Goal: Information Seeking & Learning: Find specific fact

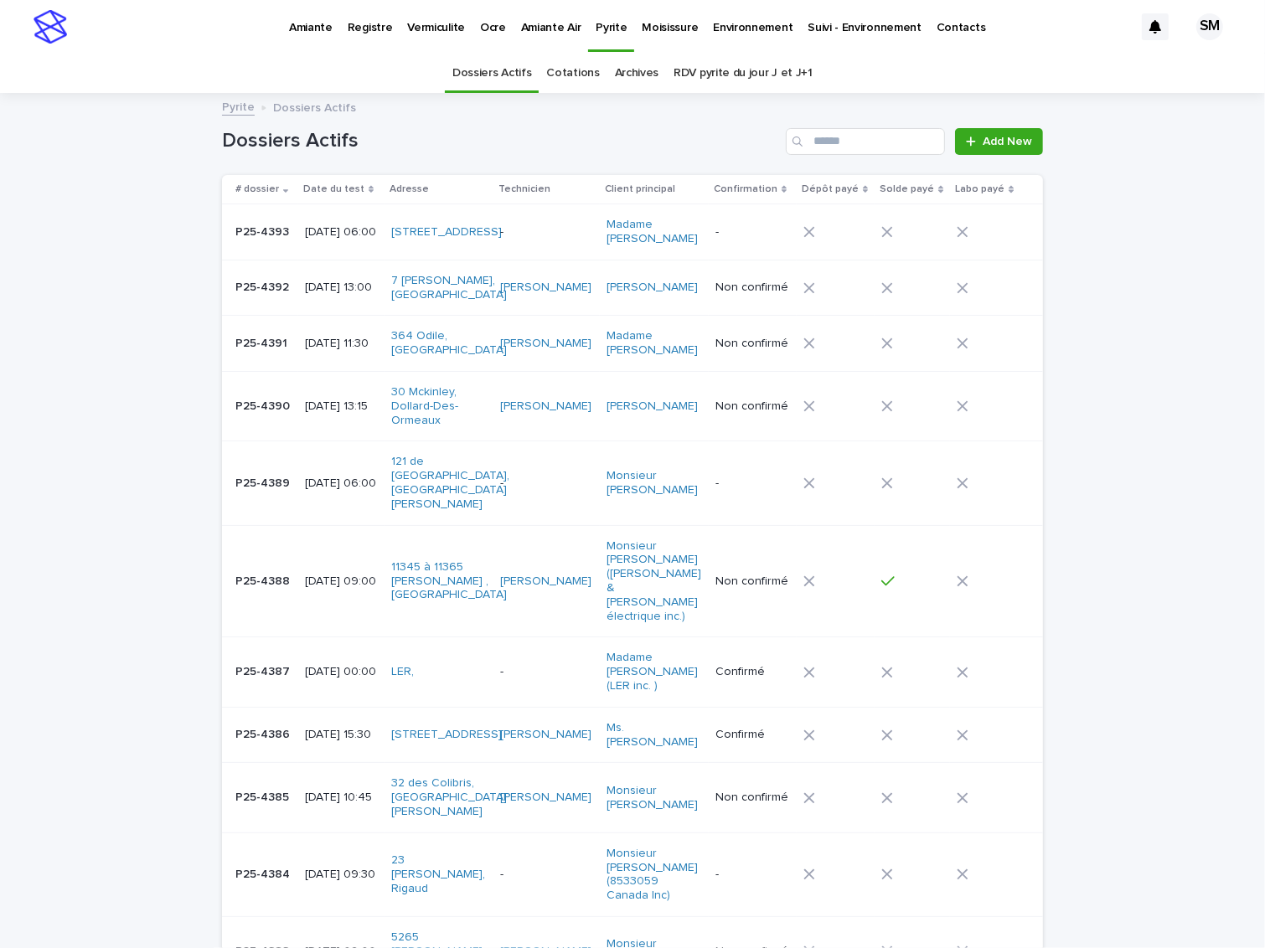
click at [623, 67] on link "Archives" at bounding box center [637, 73] width 44 height 39
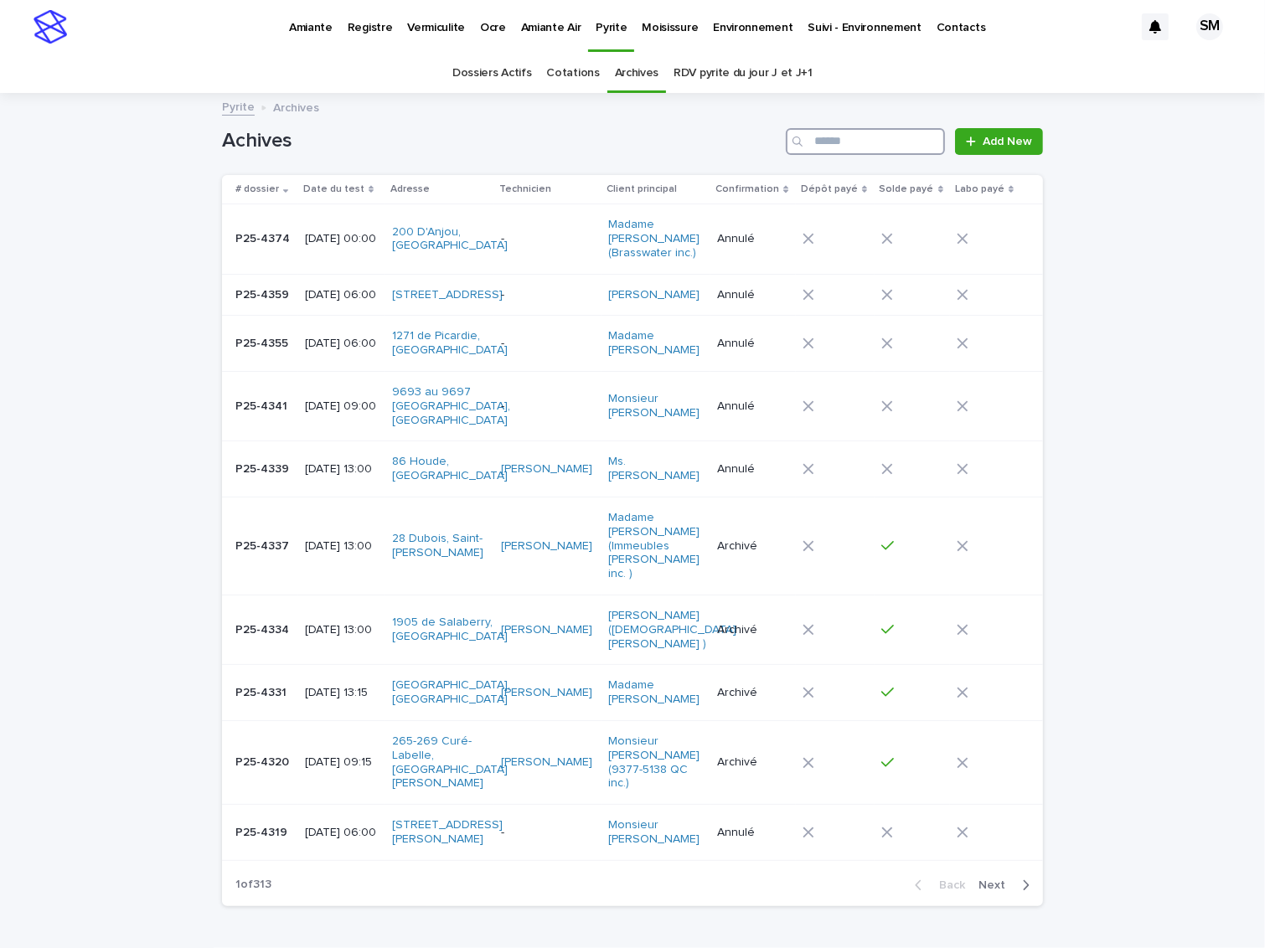
click at [855, 139] on input "Search" at bounding box center [865, 141] width 159 height 27
click at [738, 18] on p "Environnement" at bounding box center [753, 17] width 80 height 35
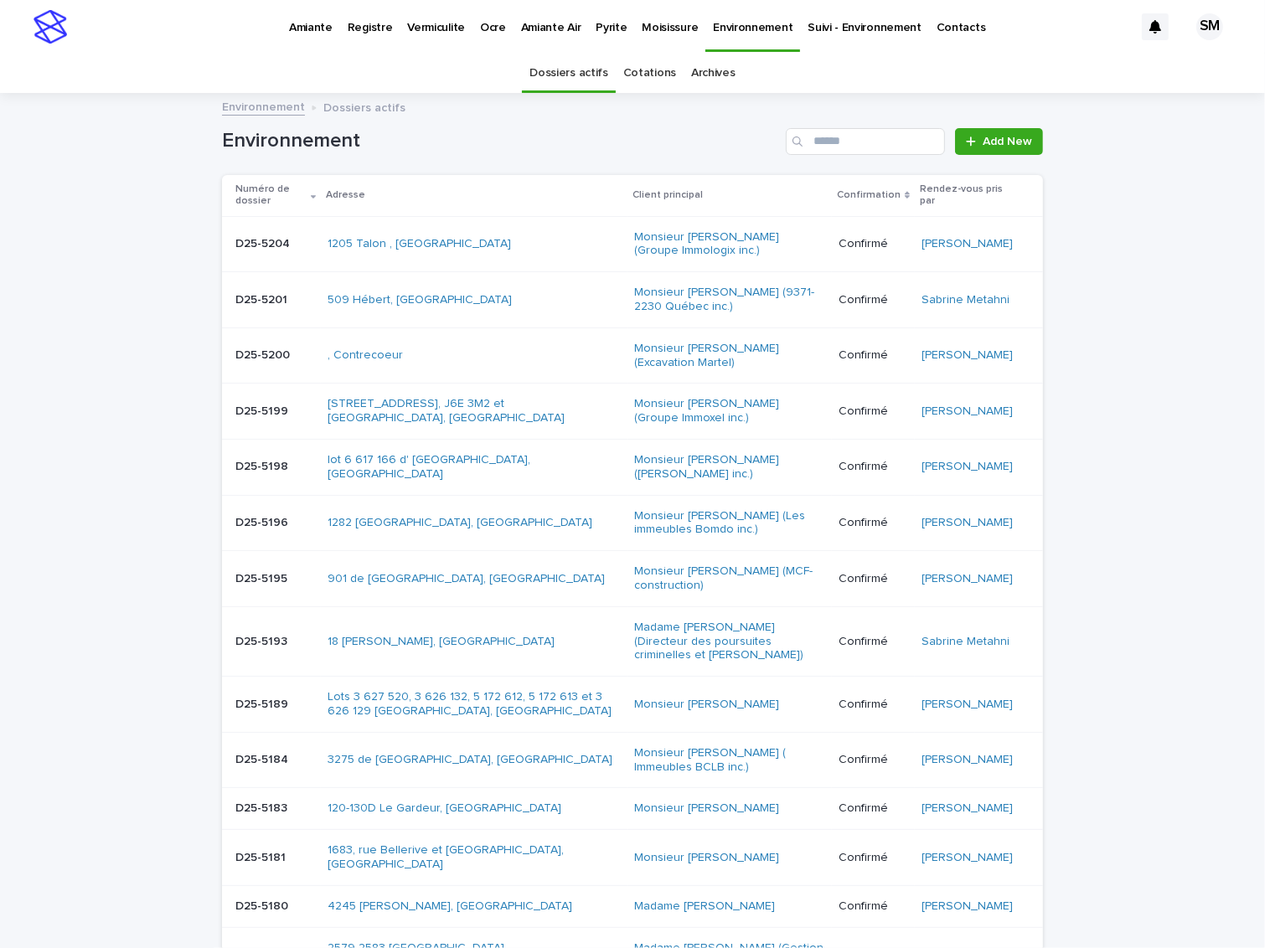
click at [684, 75] on div "Archives" at bounding box center [713, 73] width 59 height 39
click at [696, 70] on link "Archives" at bounding box center [713, 73] width 44 height 39
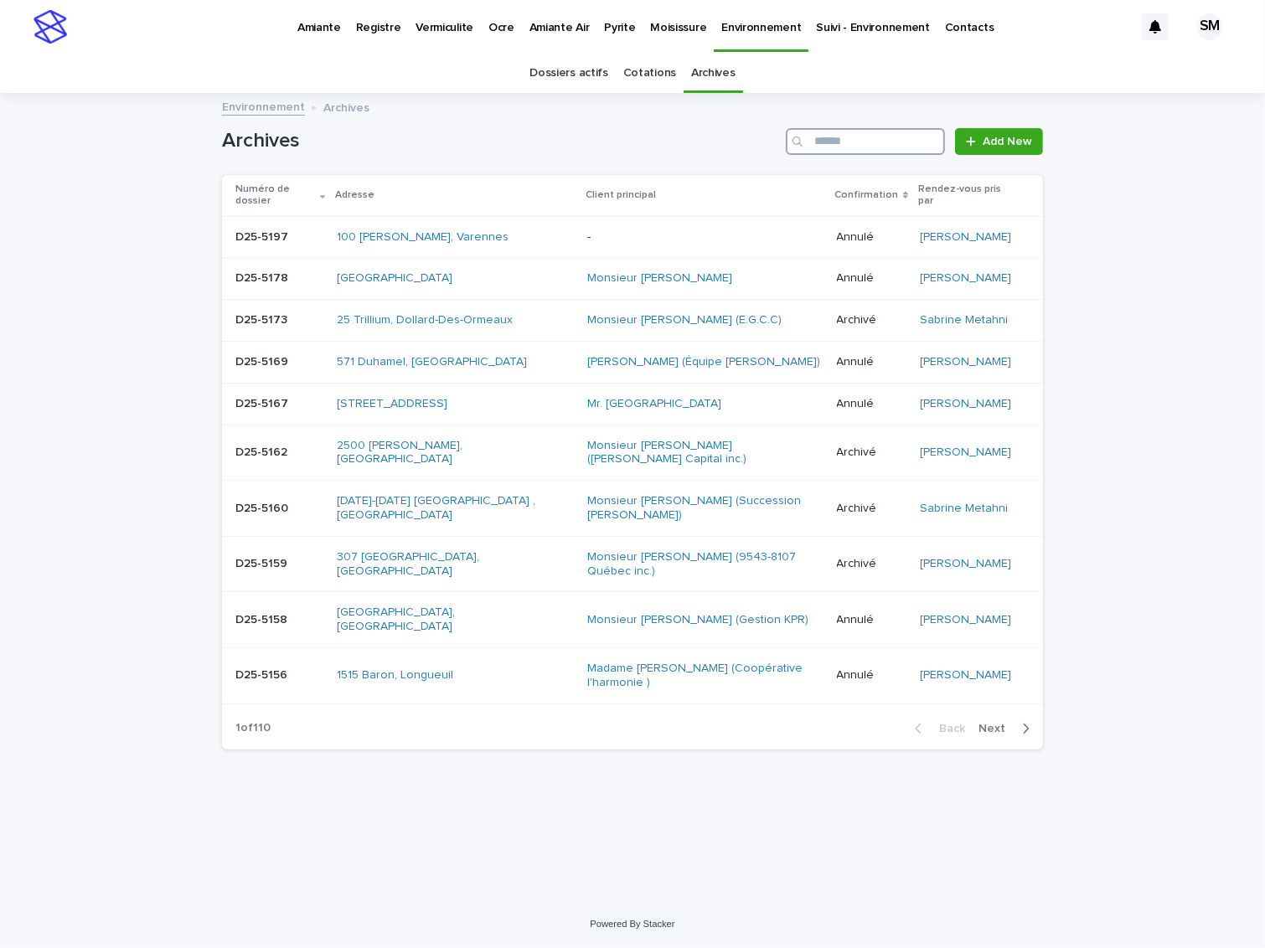
click at [839, 142] on input "Search" at bounding box center [865, 141] width 159 height 27
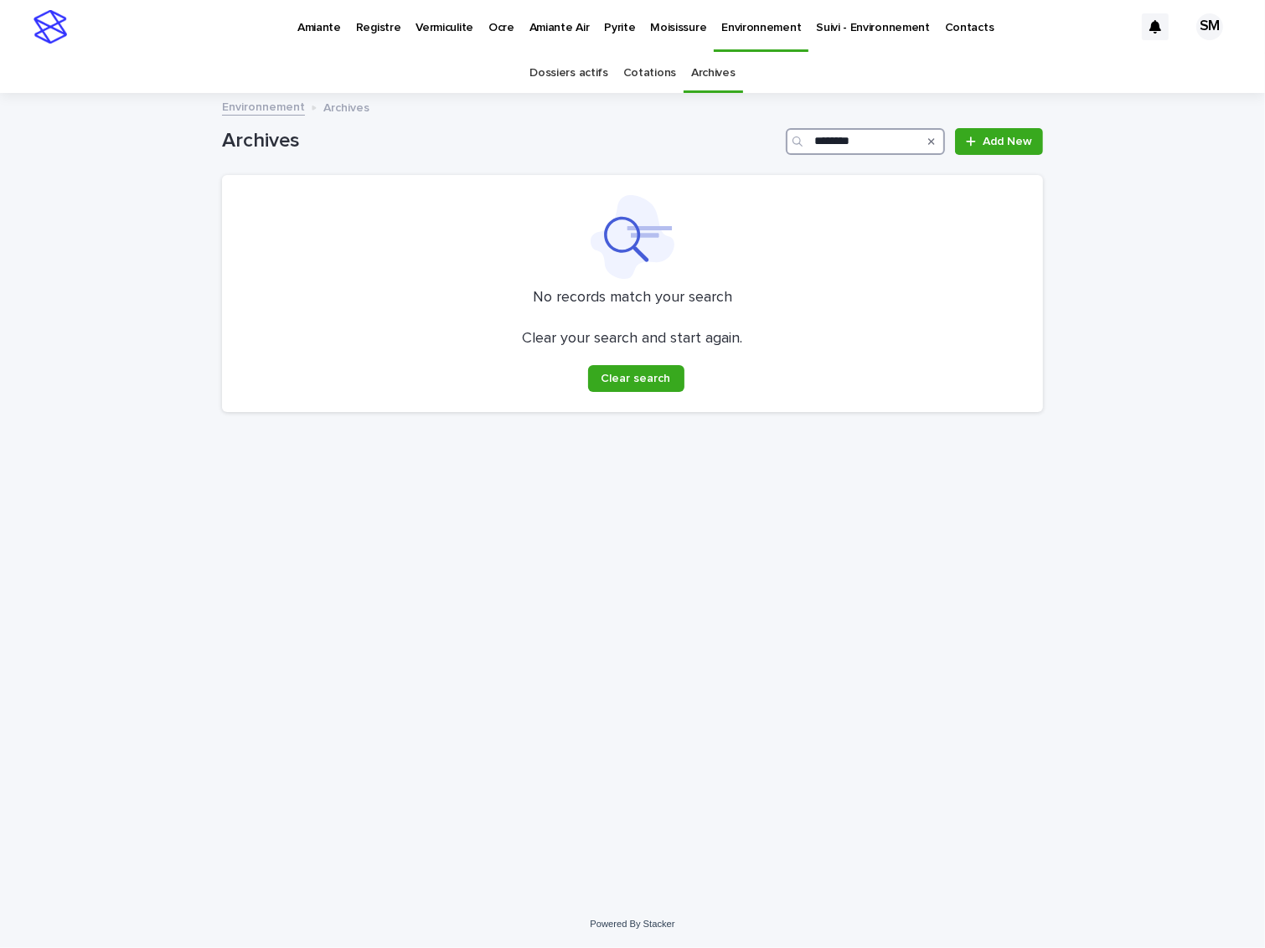
type input "********"
click at [1221, 217] on div "Loading... Saving… Loading... Saving… Archives ******** Add New No records matc…" at bounding box center [632, 498] width 1265 height 806
click at [725, 27] on p "Environnement" at bounding box center [761, 17] width 80 height 35
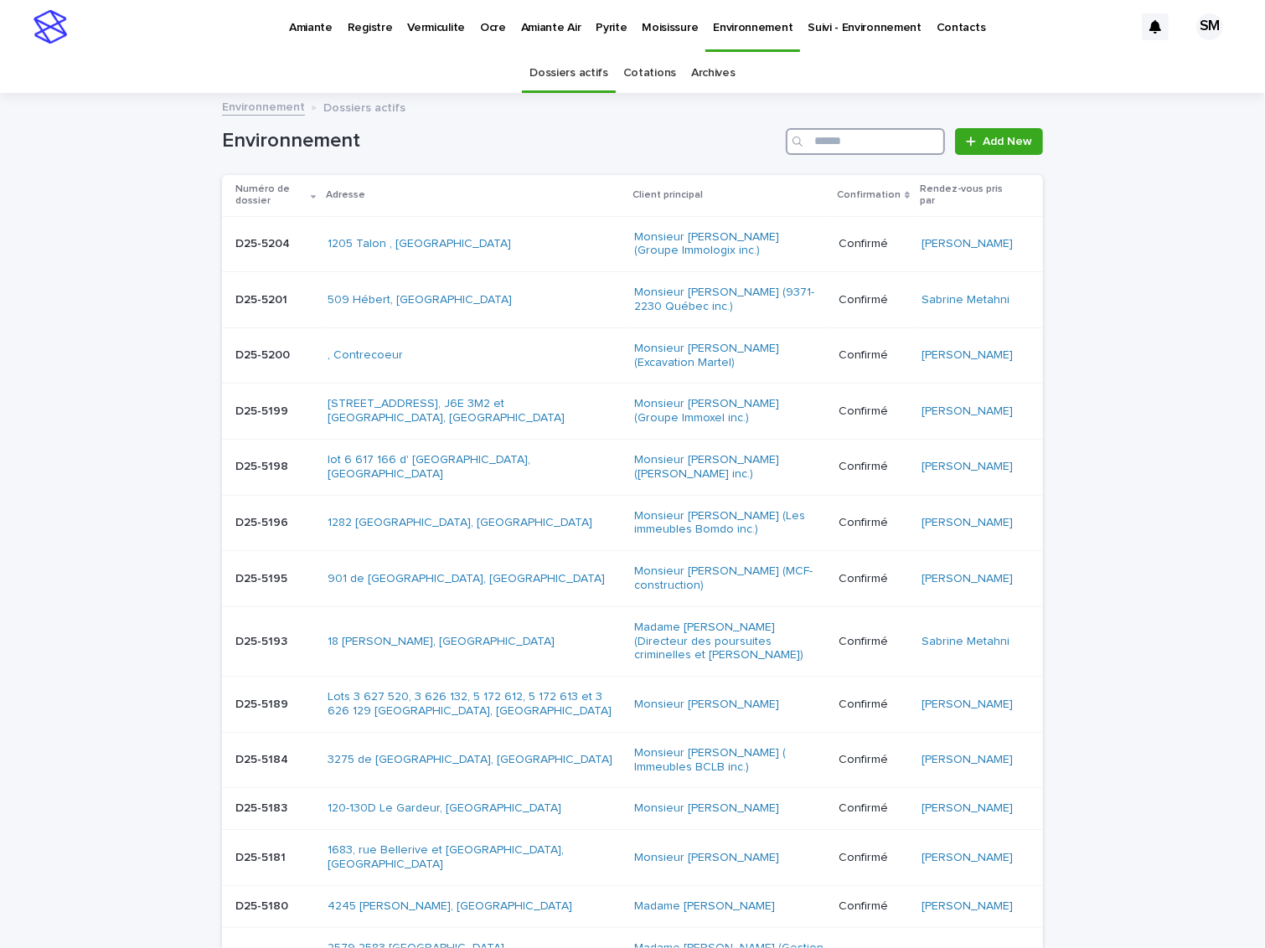
click at [862, 137] on input "Search" at bounding box center [865, 141] width 159 height 27
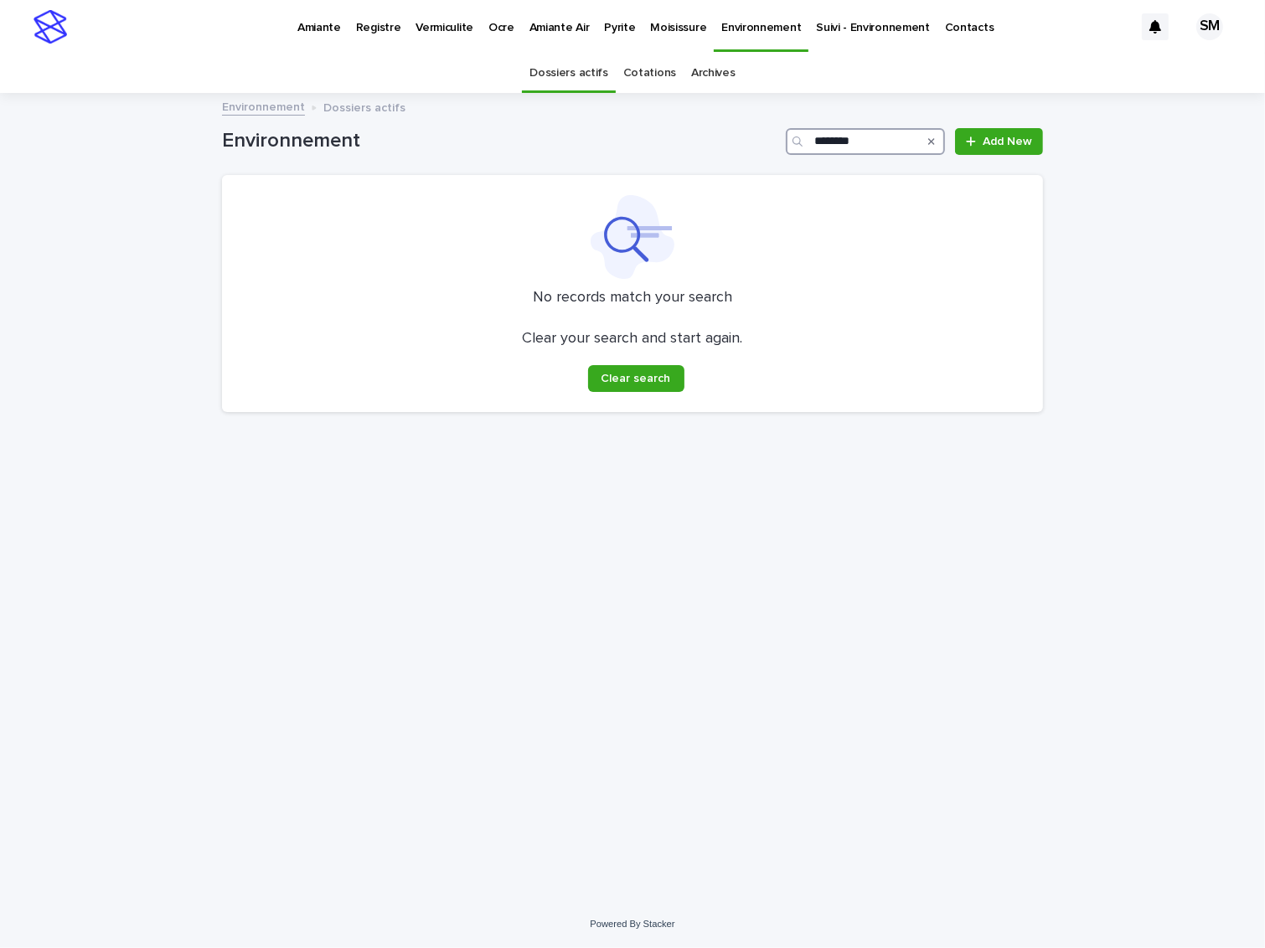
type input "********"
click at [578, 65] on link "Dossiers actifs" at bounding box center [568, 73] width 78 height 39
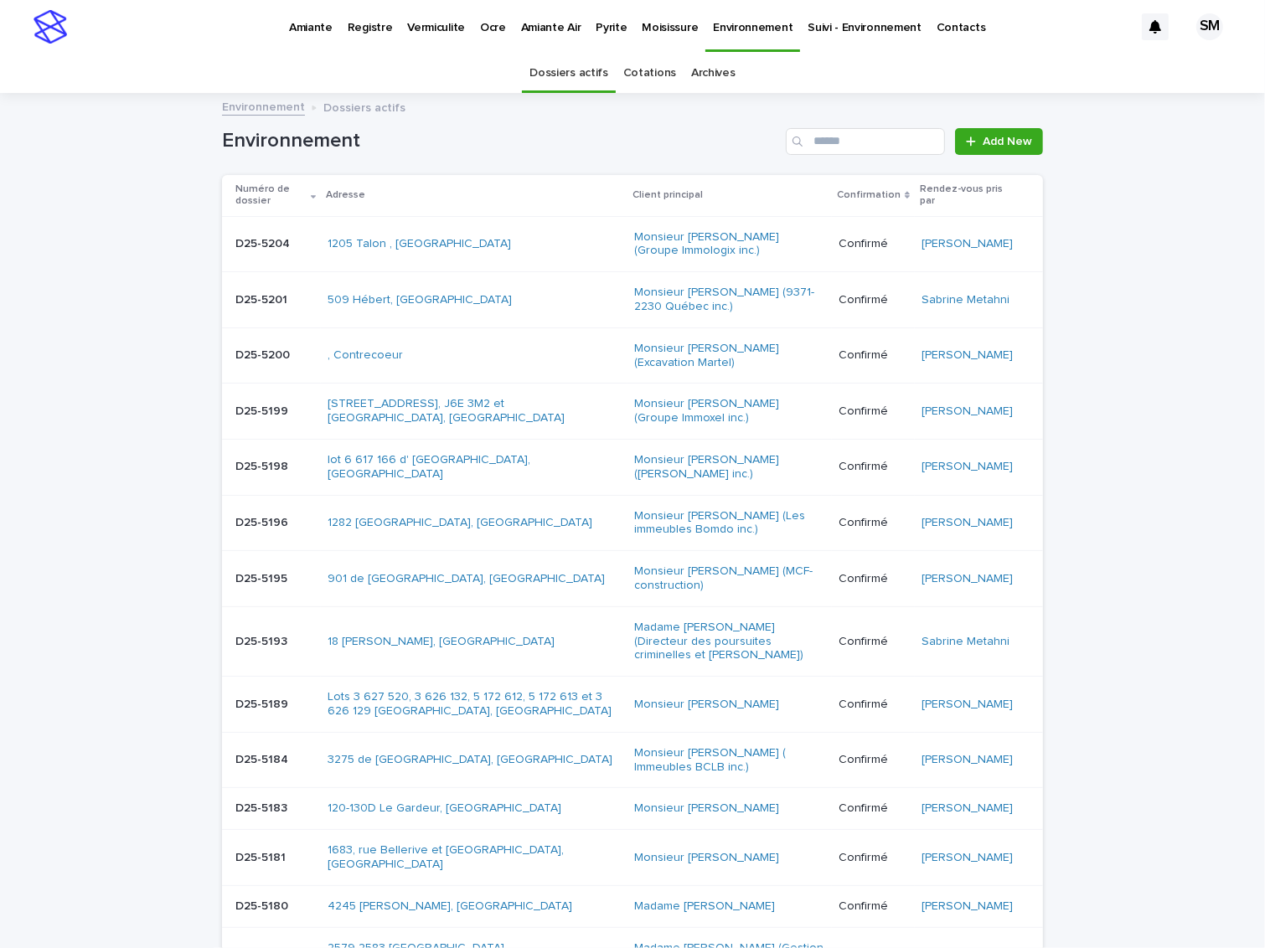
click at [833, 127] on div "Environnement Add New" at bounding box center [632, 135] width 821 height 80
click at [831, 142] on input "Search" at bounding box center [865, 141] width 159 height 27
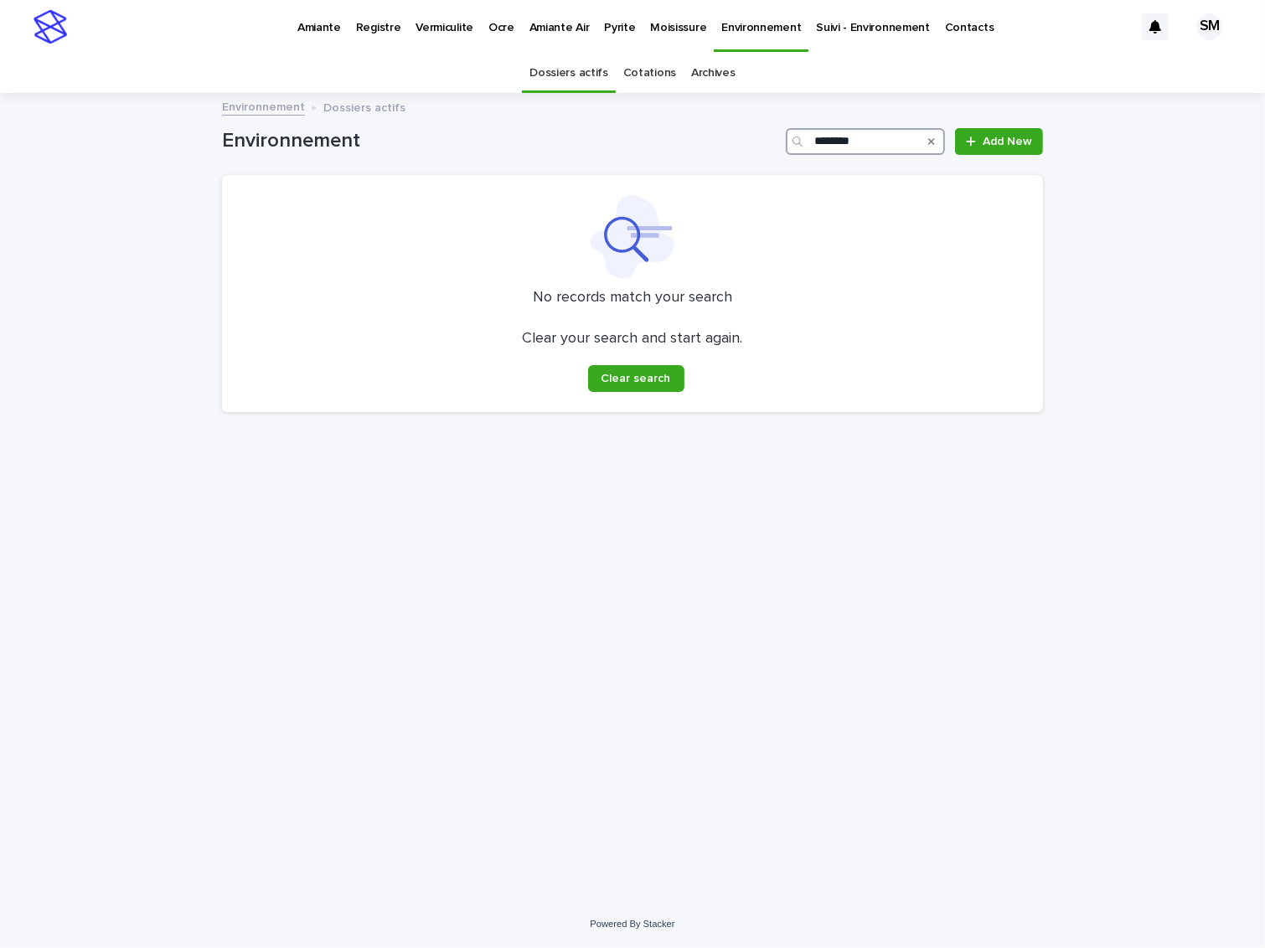
type input "********"
click at [700, 75] on link "Archives" at bounding box center [713, 73] width 44 height 39
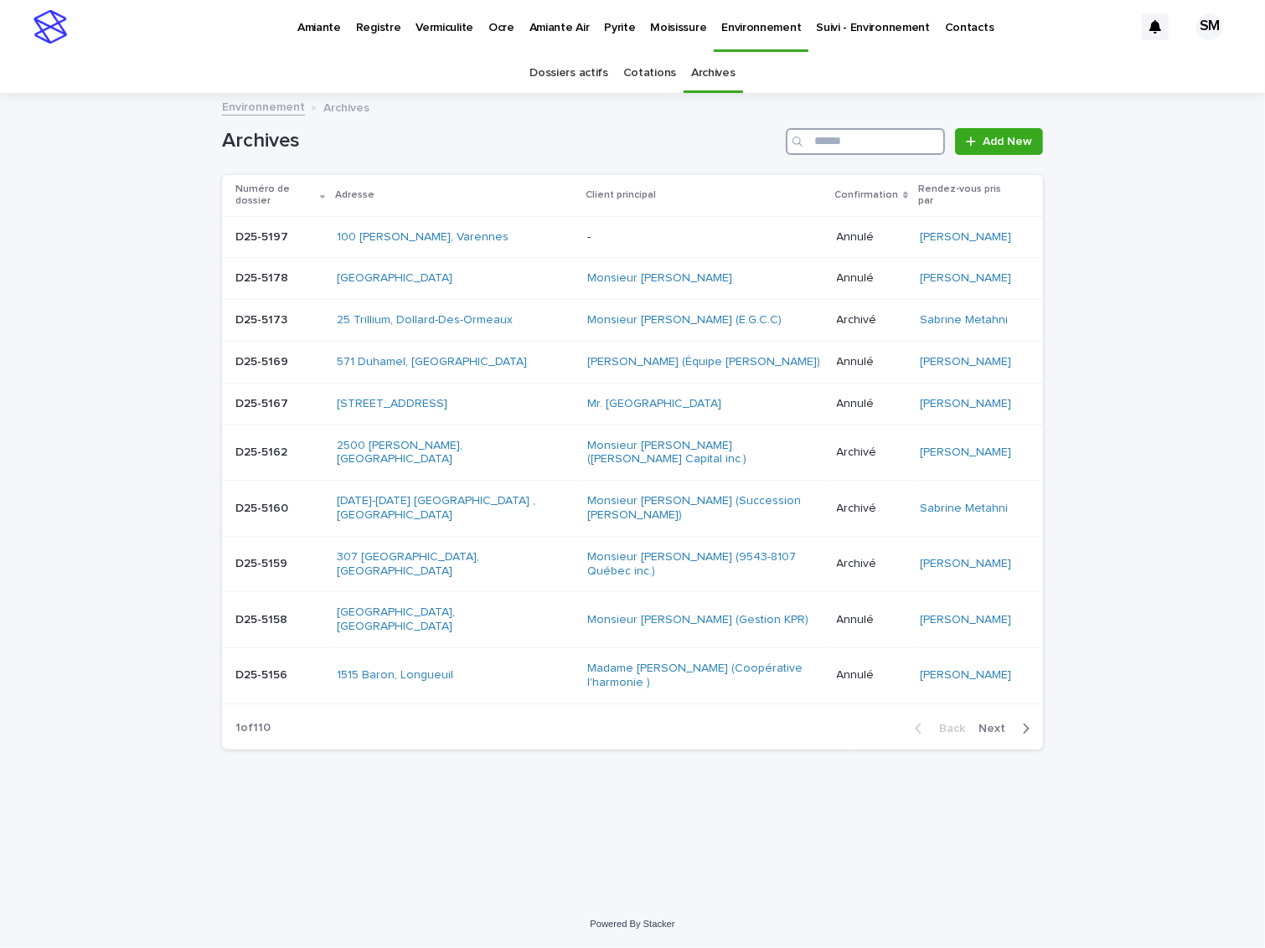
click at [891, 133] on input "Search" at bounding box center [865, 141] width 159 height 27
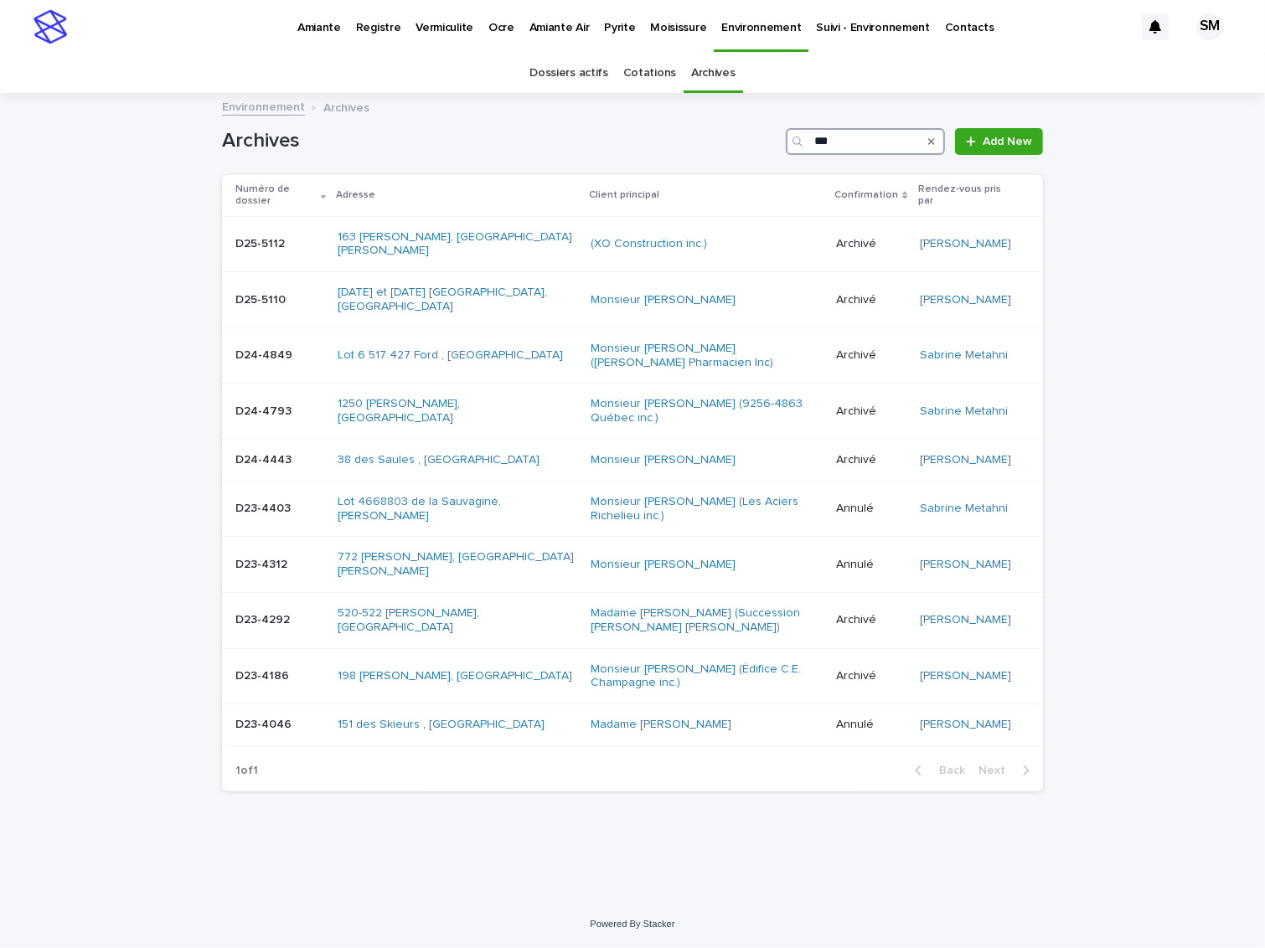
click at [864, 147] on input "***" at bounding box center [865, 141] width 159 height 27
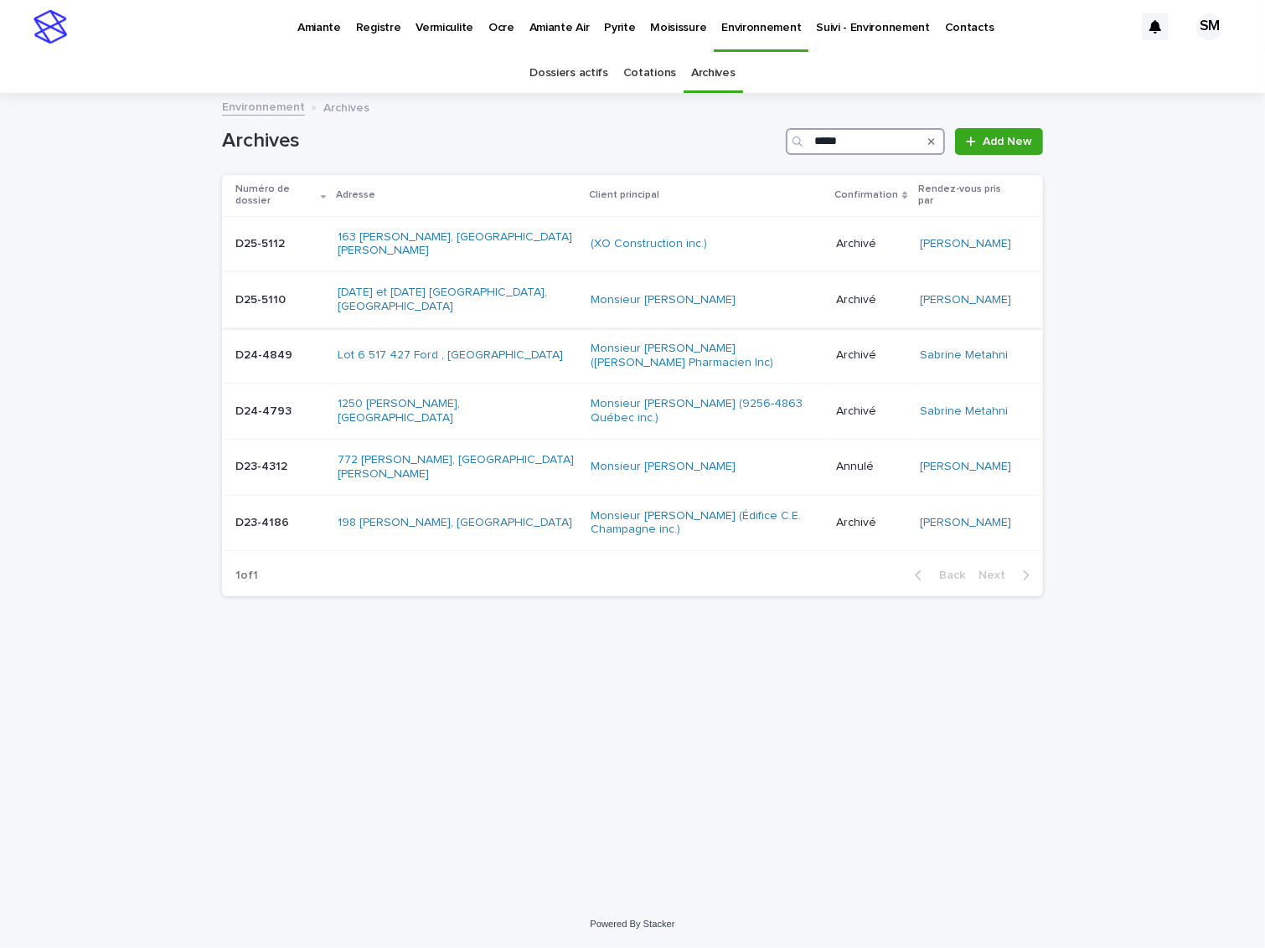
type input "*****"
click at [258, 287] on div "D25-5110 D25-5110" at bounding box center [279, 301] width 89 height 28
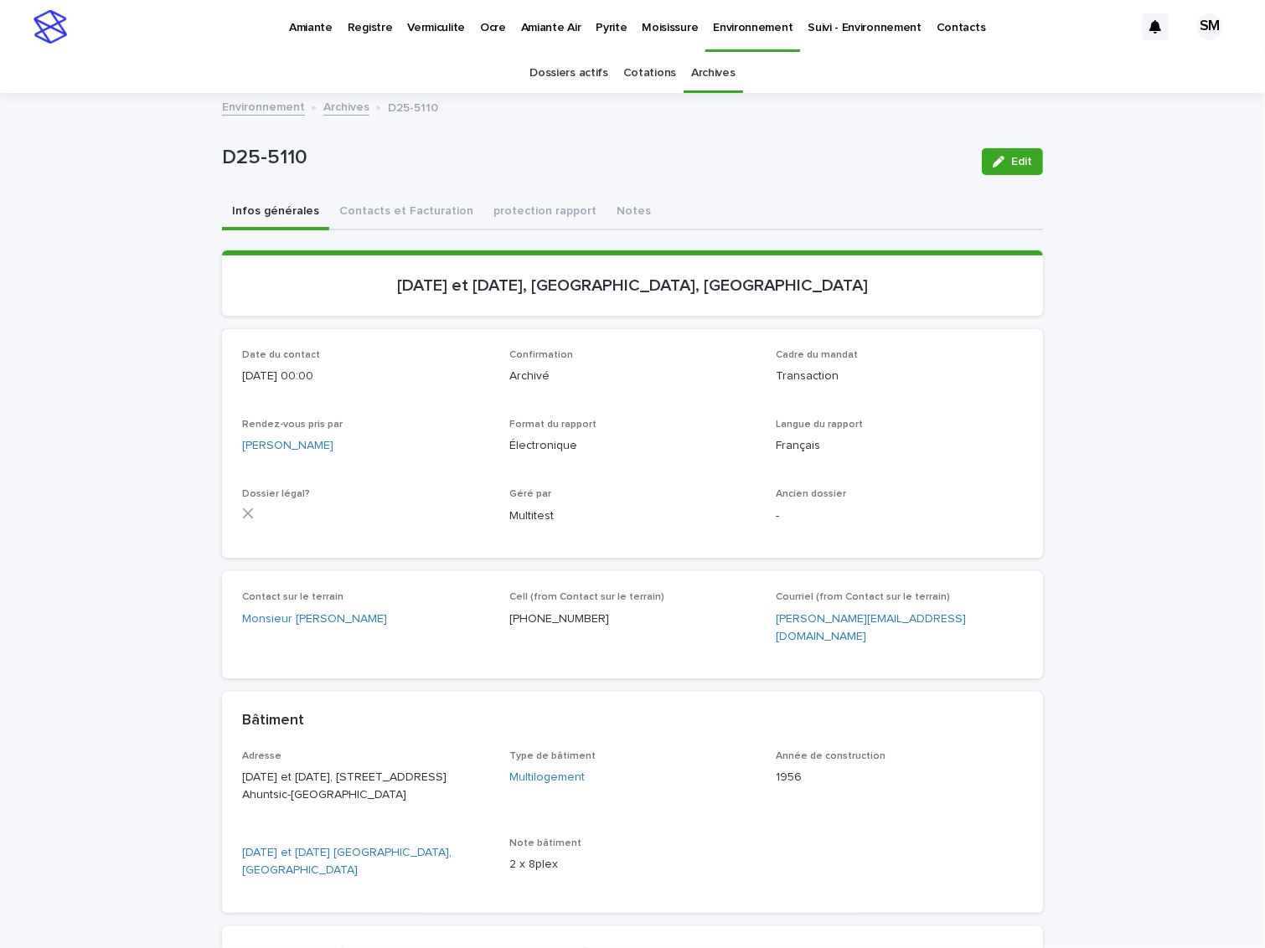
click at [1221, 281] on div "Loading... Saving… Loading... Saving… D25-5110 Edit D25-5110 Edit Sorry, there …" at bounding box center [632, 639] width 1265 height 1088
drag, startPoint x: 347, startPoint y: 154, endPoint x: 149, endPoint y: 157, distance: 197.7
click at [149, 157] on div "Loading... Saving… Loading... Saving… D25-5110 Edit D25-5110 Edit Sorry, there …" at bounding box center [632, 639] width 1265 height 1088
copy p "D25-5110"
click at [1217, 230] on div "Loading... Saving… Loading... Saving… D25-5110 Edit D25-5110 Edit Sorry, there …" at bounding box center [632, 639] width 1265 height 1088
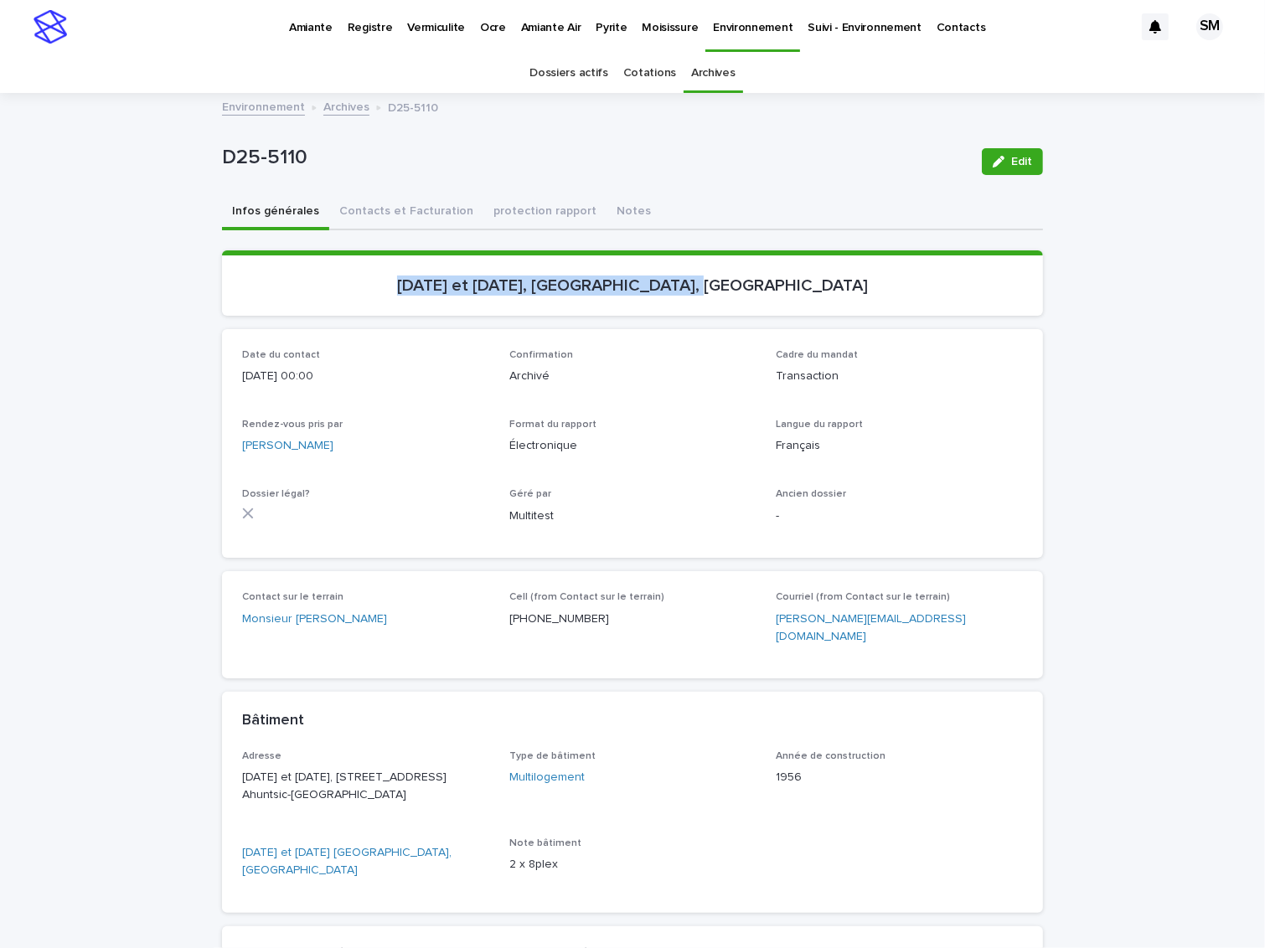
drag, startPoint x: 859, startPoint y: 267, endPoint x: 418, endPoint y: 288, distance: 441.2
click at [418, 288] on section "[DATE] et [DATE], [GEOGRAPHIC_DATA], [GEOGRAPHIC_DATA]" at bounding box center [632, 282] width 821 height 65
copy p "[DATE] et [DATE], [GEOGRAPHIC_DATA], [GEOGRAPHIC_DATA]"
click at [1218, 157] on div "Loading... Saving… Loading... Saving… D25-5110 Edit D25-5110 Edit Sorry, there …" at bounding box center [632, 639] width 1265 height 1088
click at [405, 213] on button "Contacts et Facturation" at bounding box center [406, 212] width 154 height 35
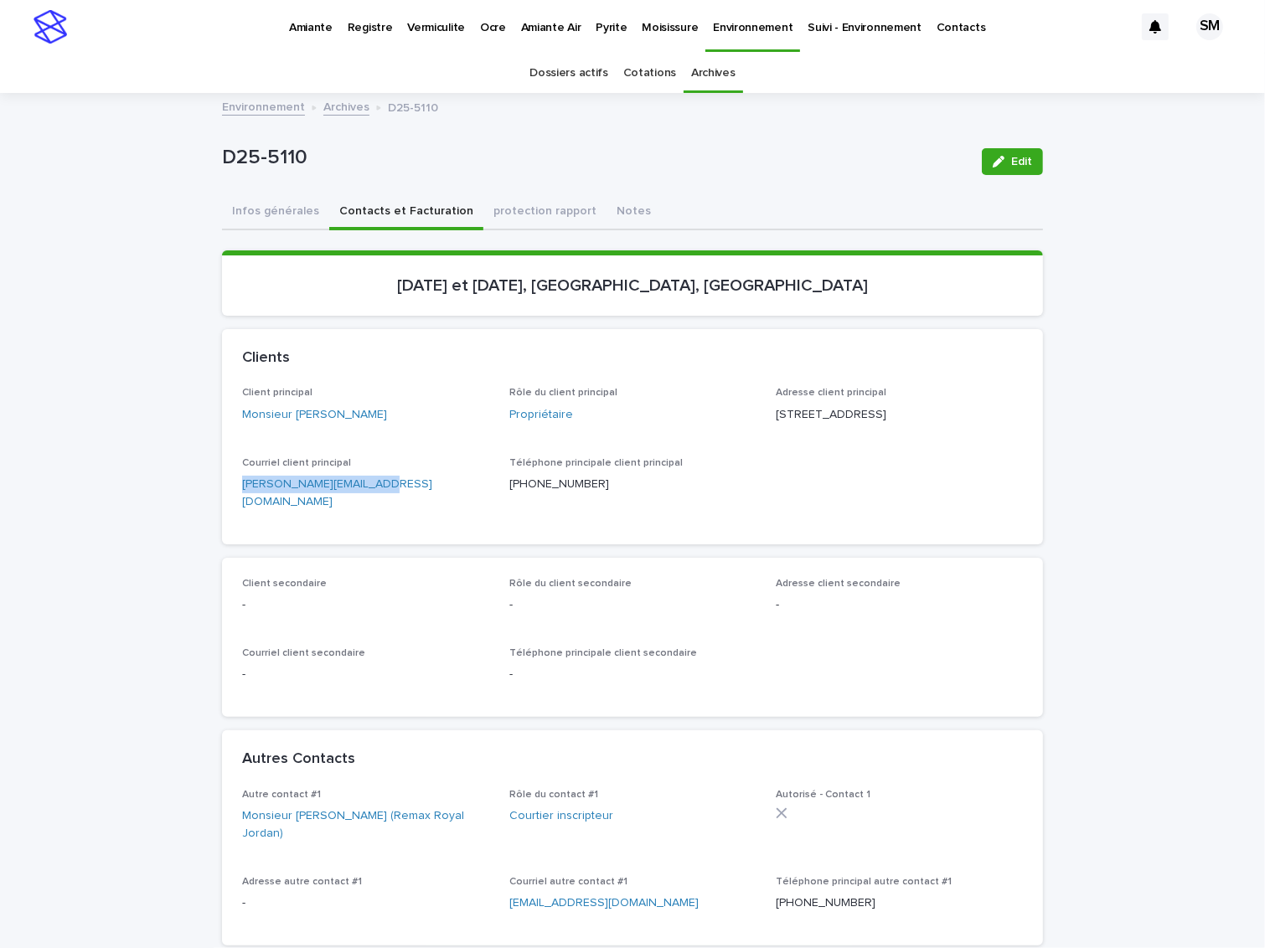
drag, startPoint x: 402, startPoint y: 508, endPoint x: 194, endPoint y: 505, distance: 207.8
copy link "[PERSON_NAME][EMAIL_ADDRESS][DOMAIN_NAME]"
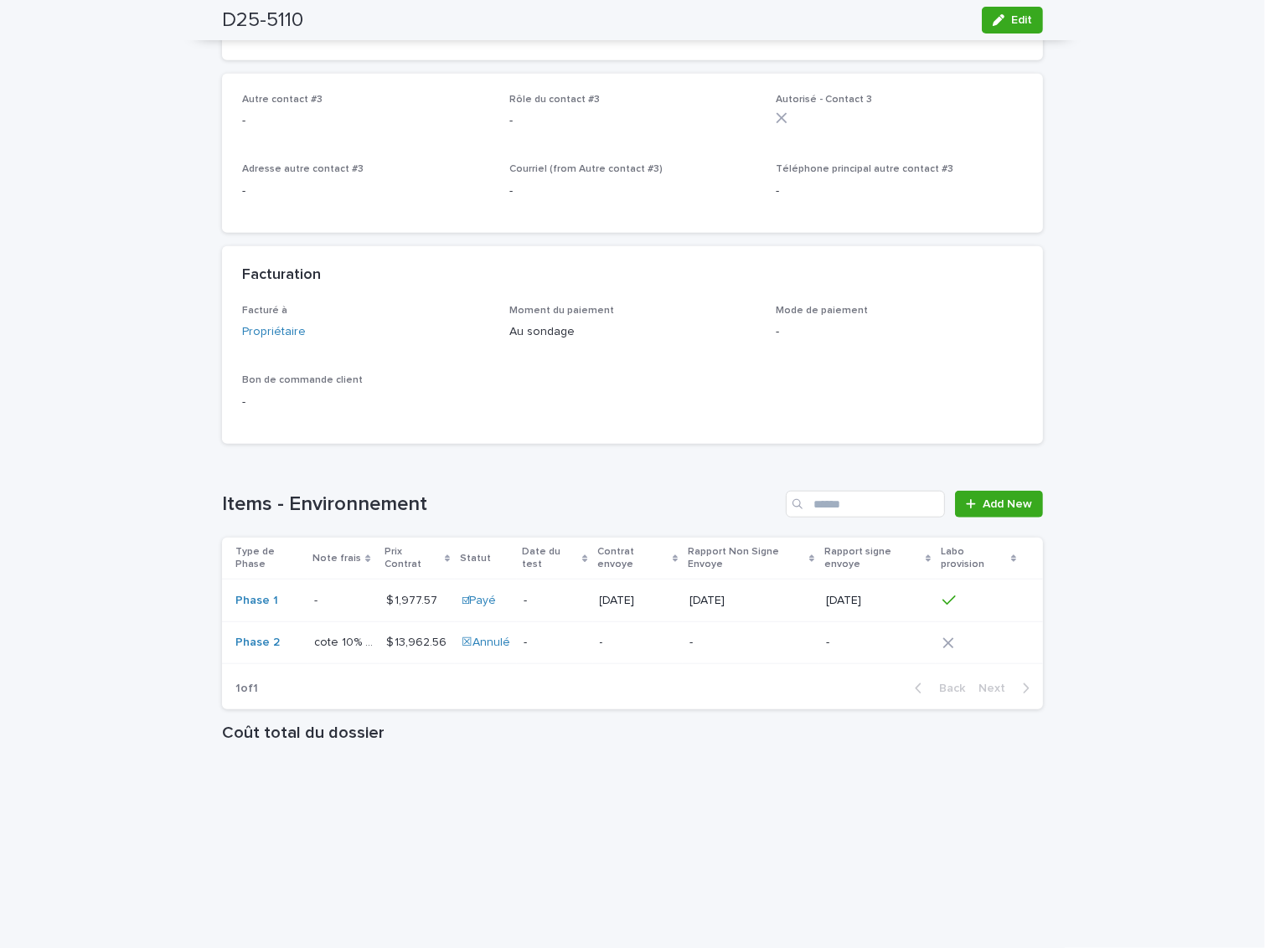
scroll to position [1079, 0]
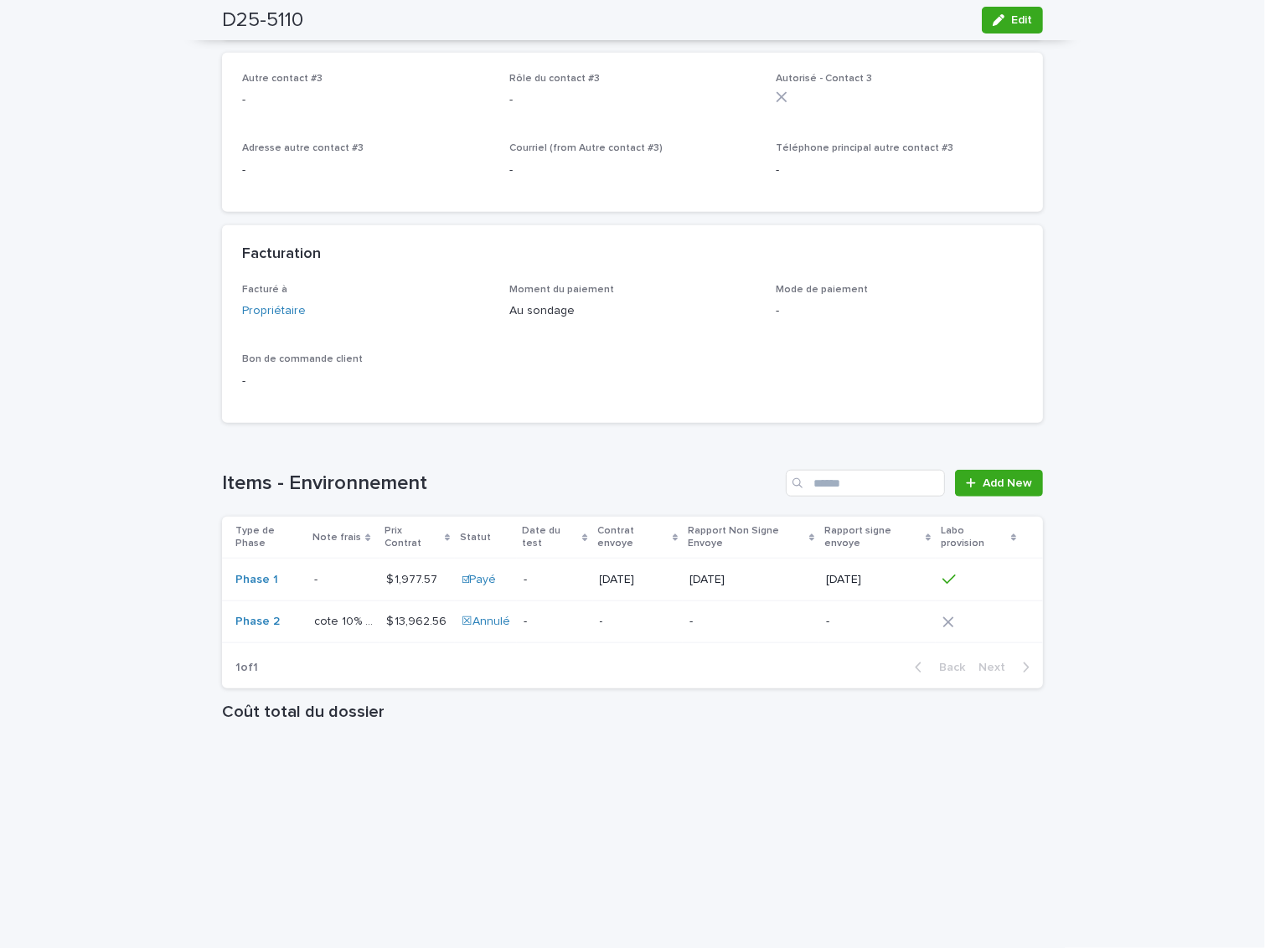
click at [332, 573] on p at bounding box center [343, 580] width 59 height 14
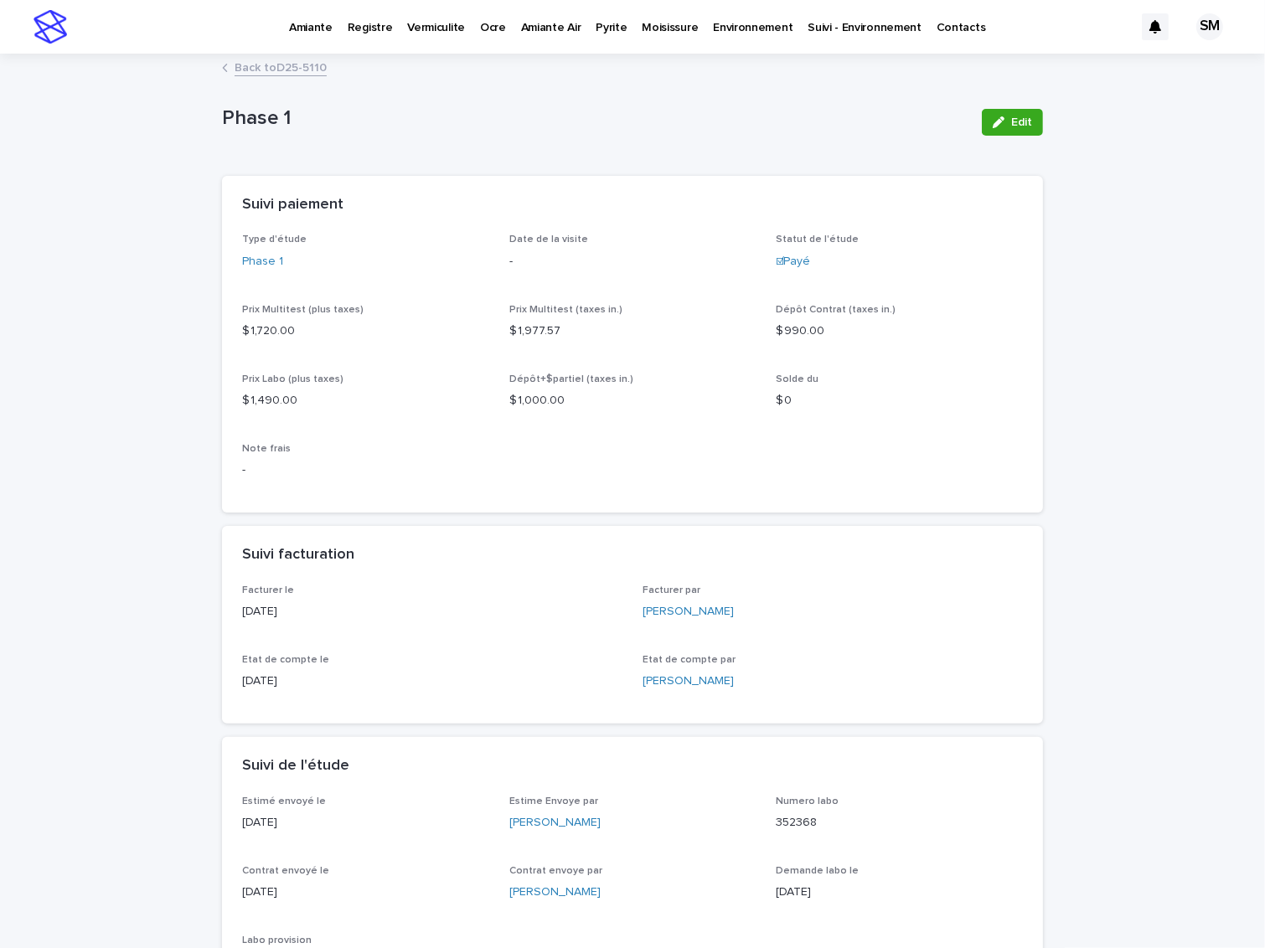
drag, startPoint x: 1244, startPoint y: 234, endPoint x: 1234, endPoint y: 409, distance: 175.4
click at [1234, 409] on div "Loading... Saving… Loading... Saving… Phase 1 Edit Phase 1 Edit Sorry, there wa…" at bounding box center [632, 663] width 1265 height 1217
click at [266, 72] on link "Back to D25-5110" at bounding box center [281, 66] width 92 height 19
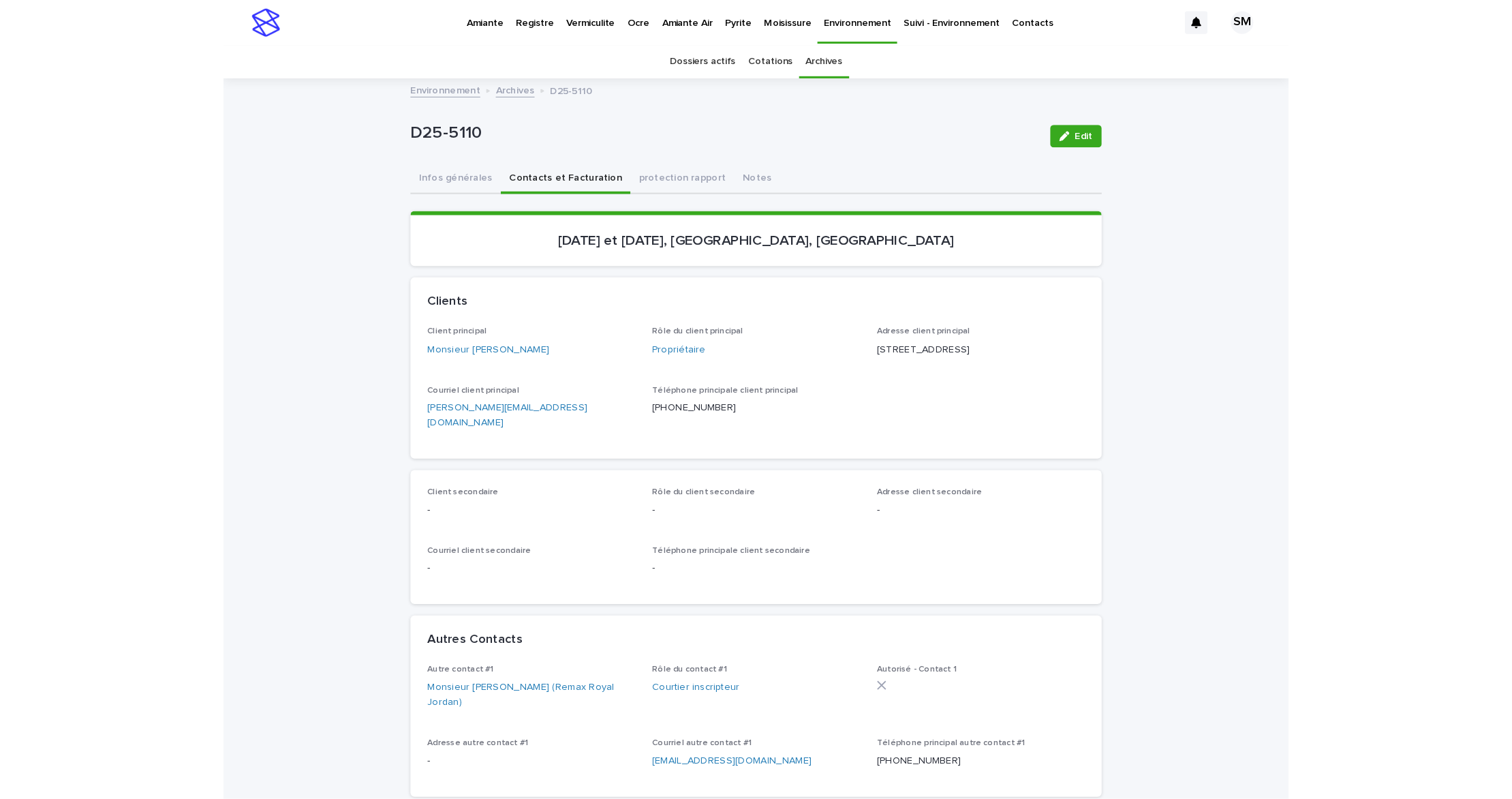
scroll to position [44, 0]
